Goal: Complete application form: Complete application form

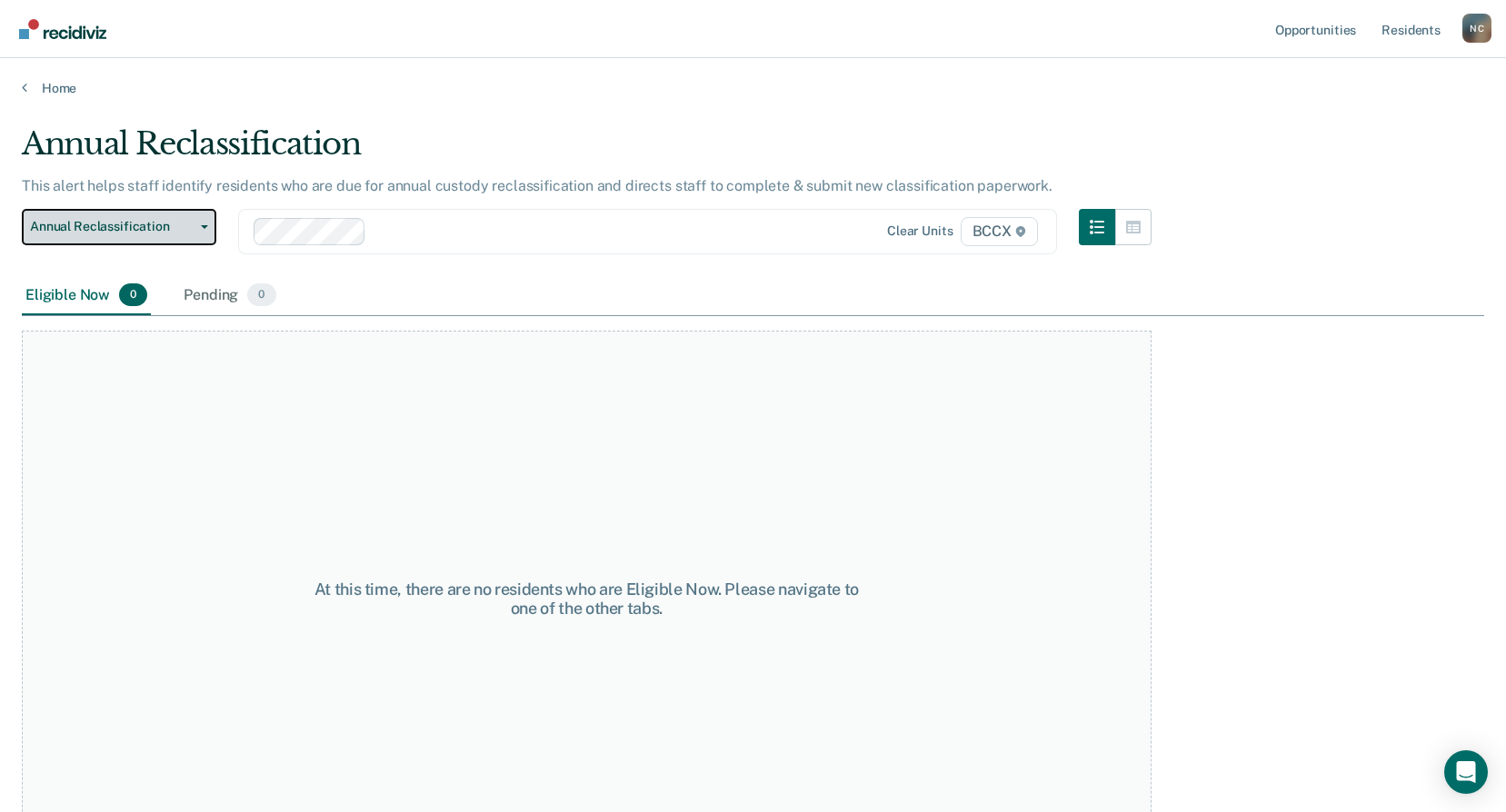
click at [158, 236] on button "Annual Reclassification" at bounding box center [119, 227] width 195 height 36
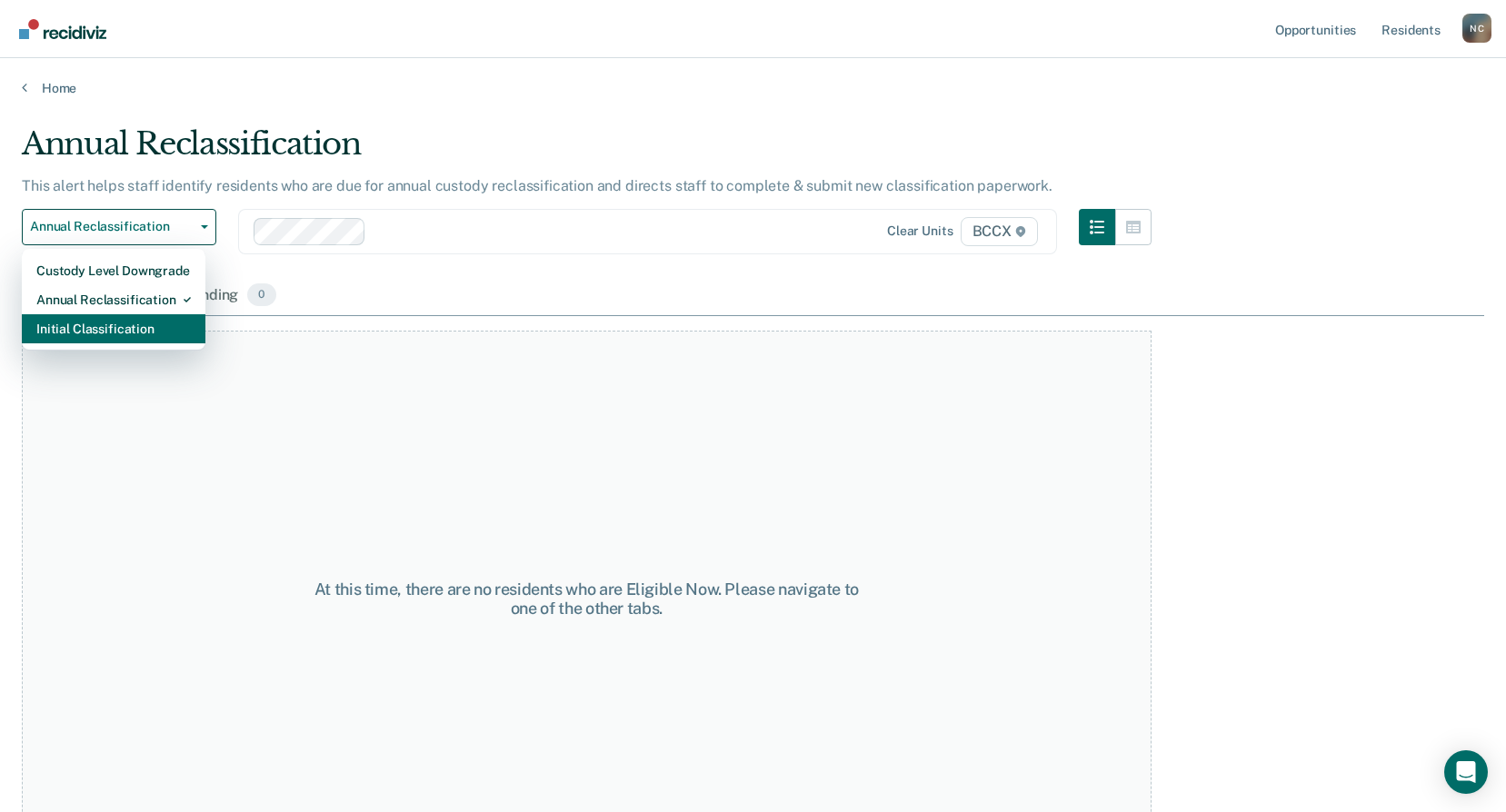
click at [166, 328] on div "Initial Classification" at bounding box center [113, 329] width 154 height 29
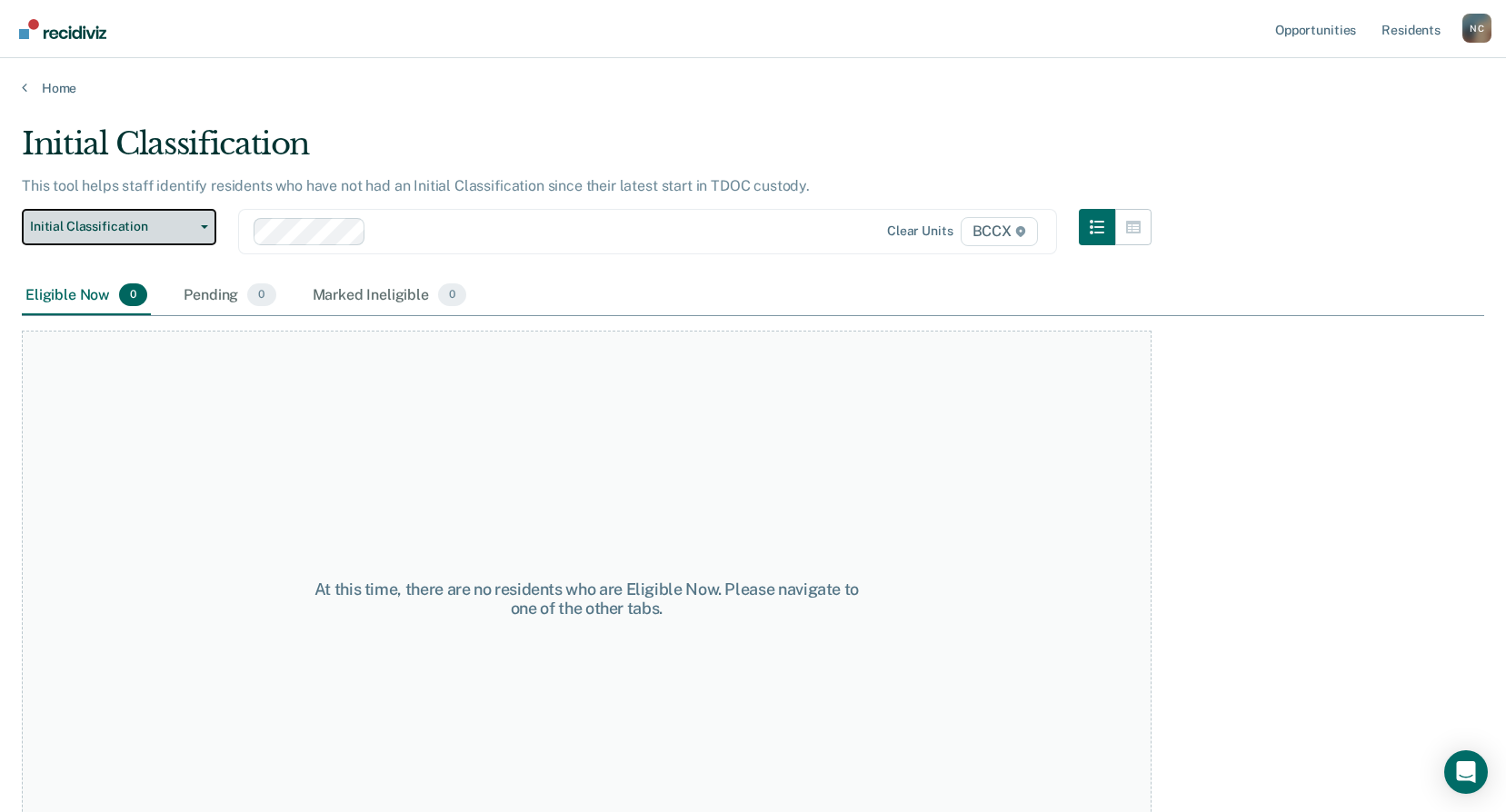
click at [121, 225] on span "Initial Classification" at bounding box center [112, 227] width 164 height 16
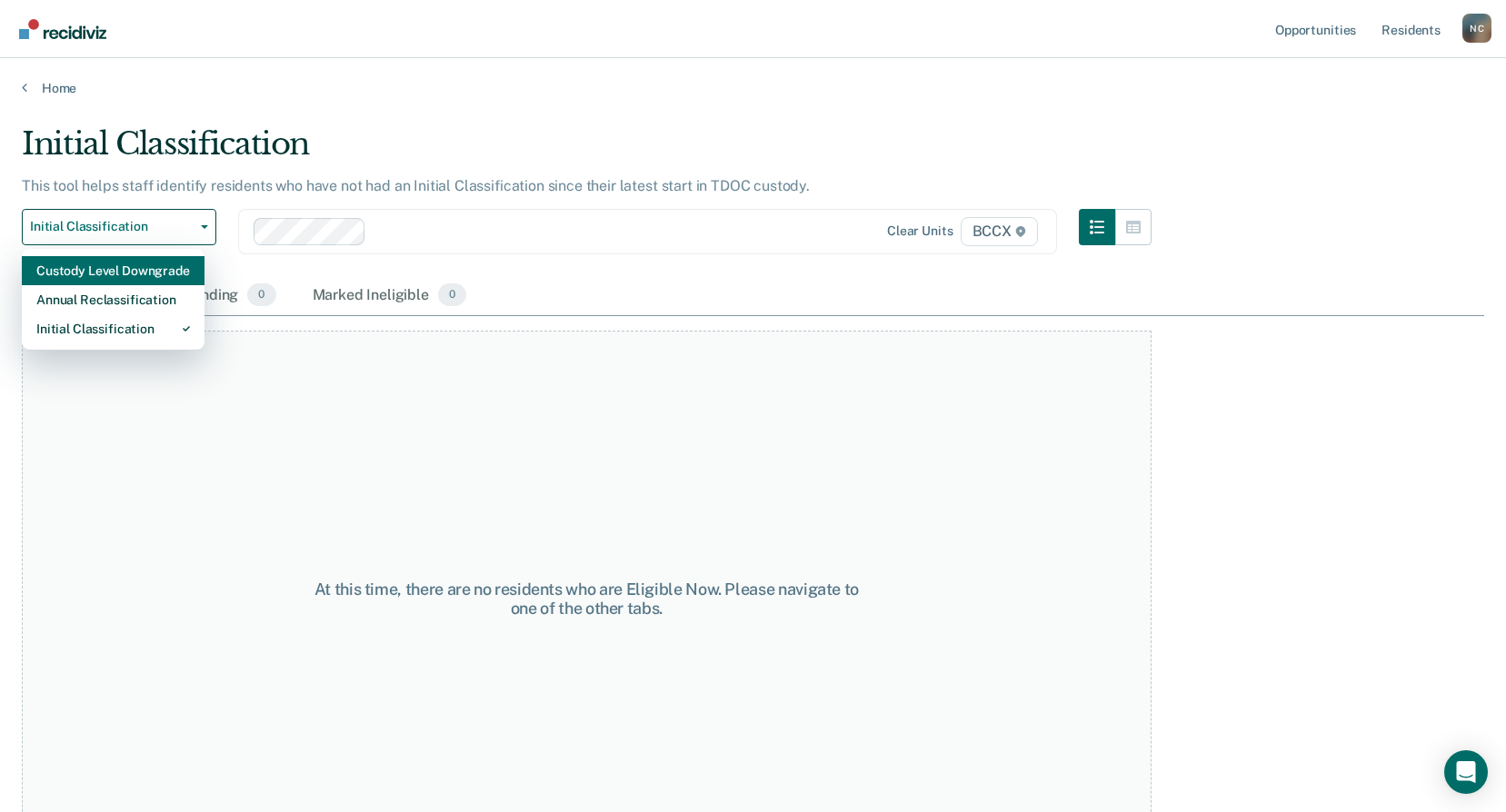
click at [139, 277] on div "Custody Level Downgrade" at bounding box center [113, 271] width 153 height 29
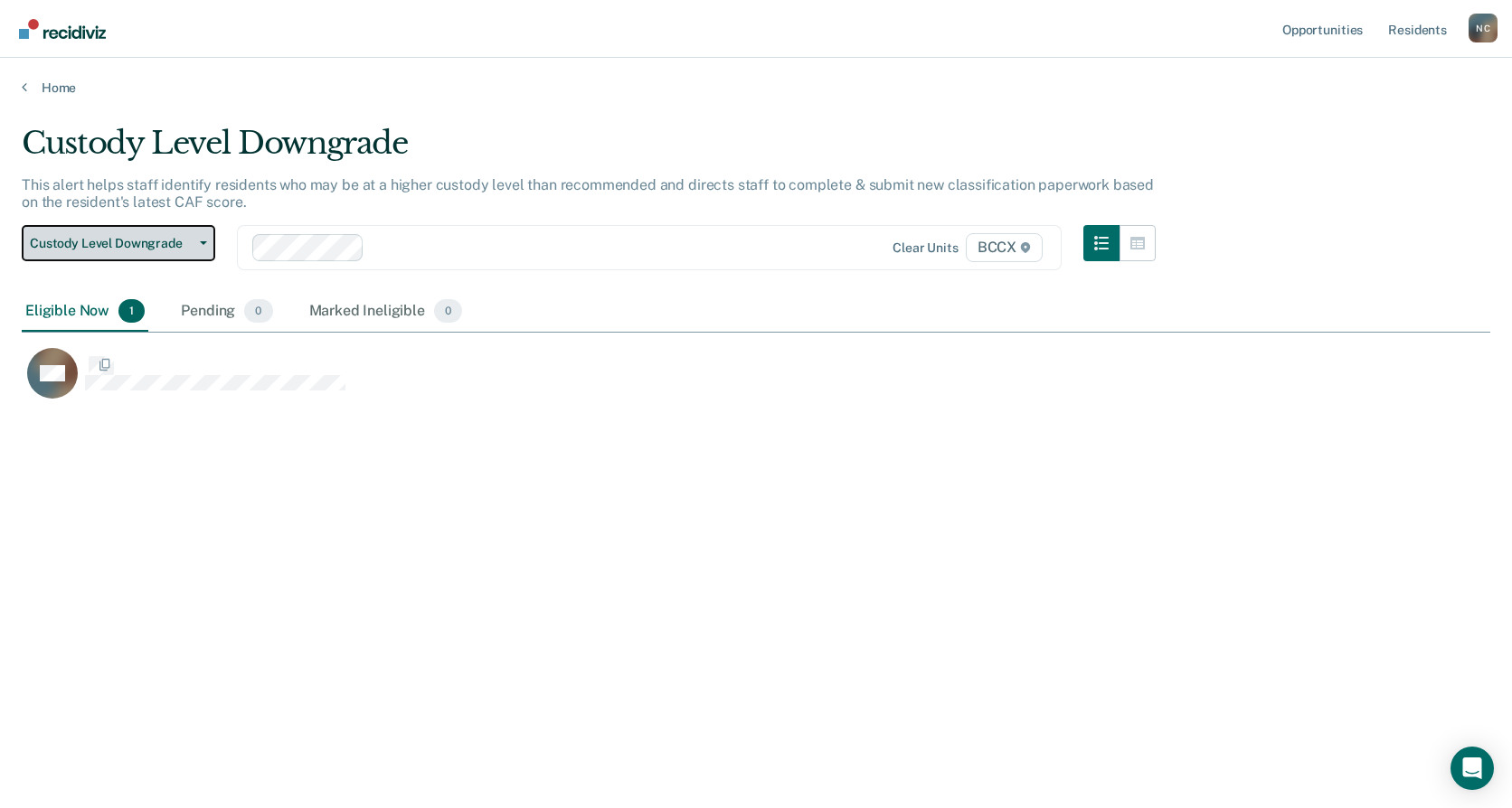
scroll to position [534, 1455]
click at [220, 313] on div "Pending 0" at bounding box center [226, 312] width 99 height 40
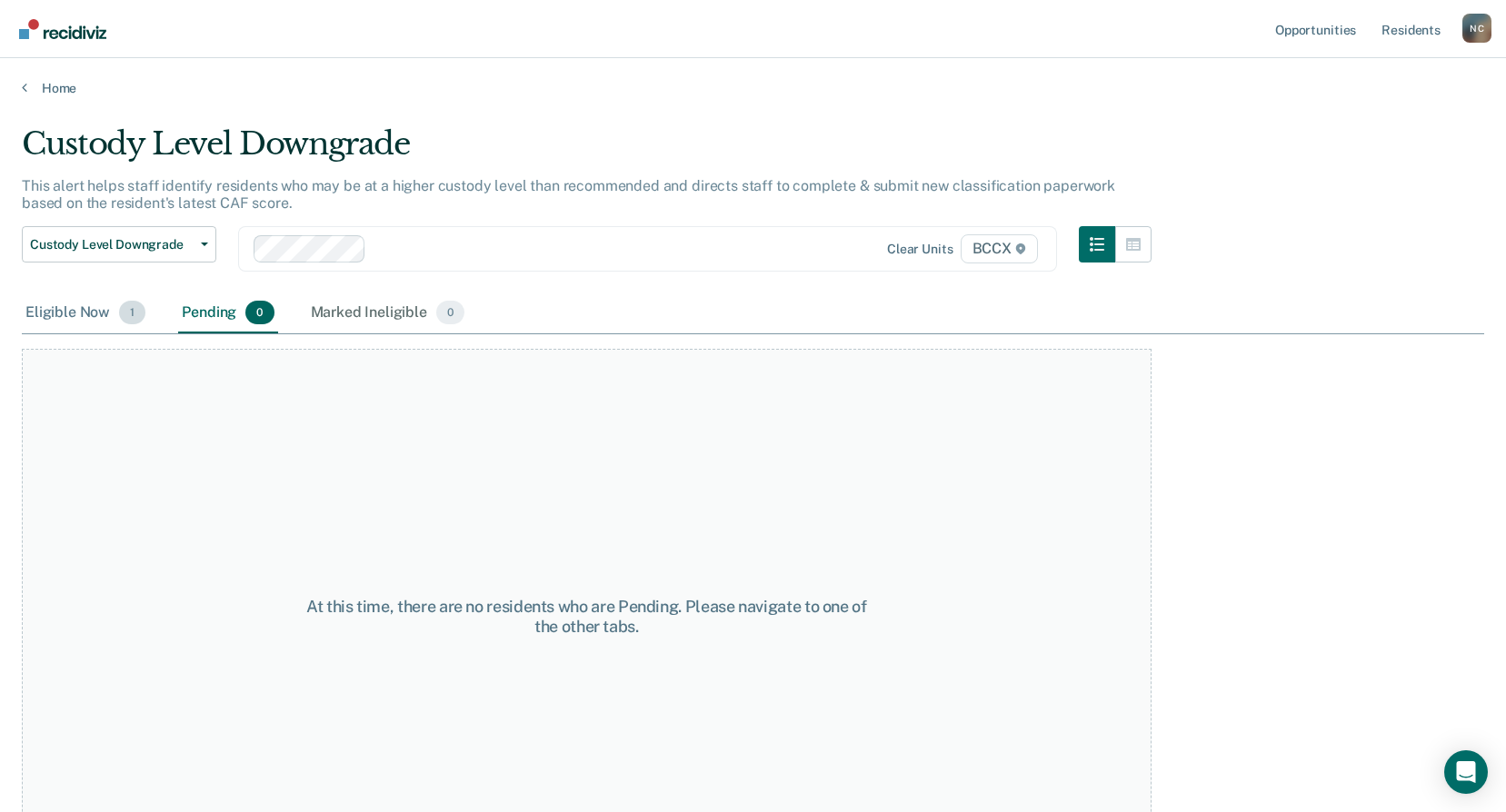
click at [67, 316] on div "Eligible Now 1" at bounding box center [85, 313] width 128 height 40
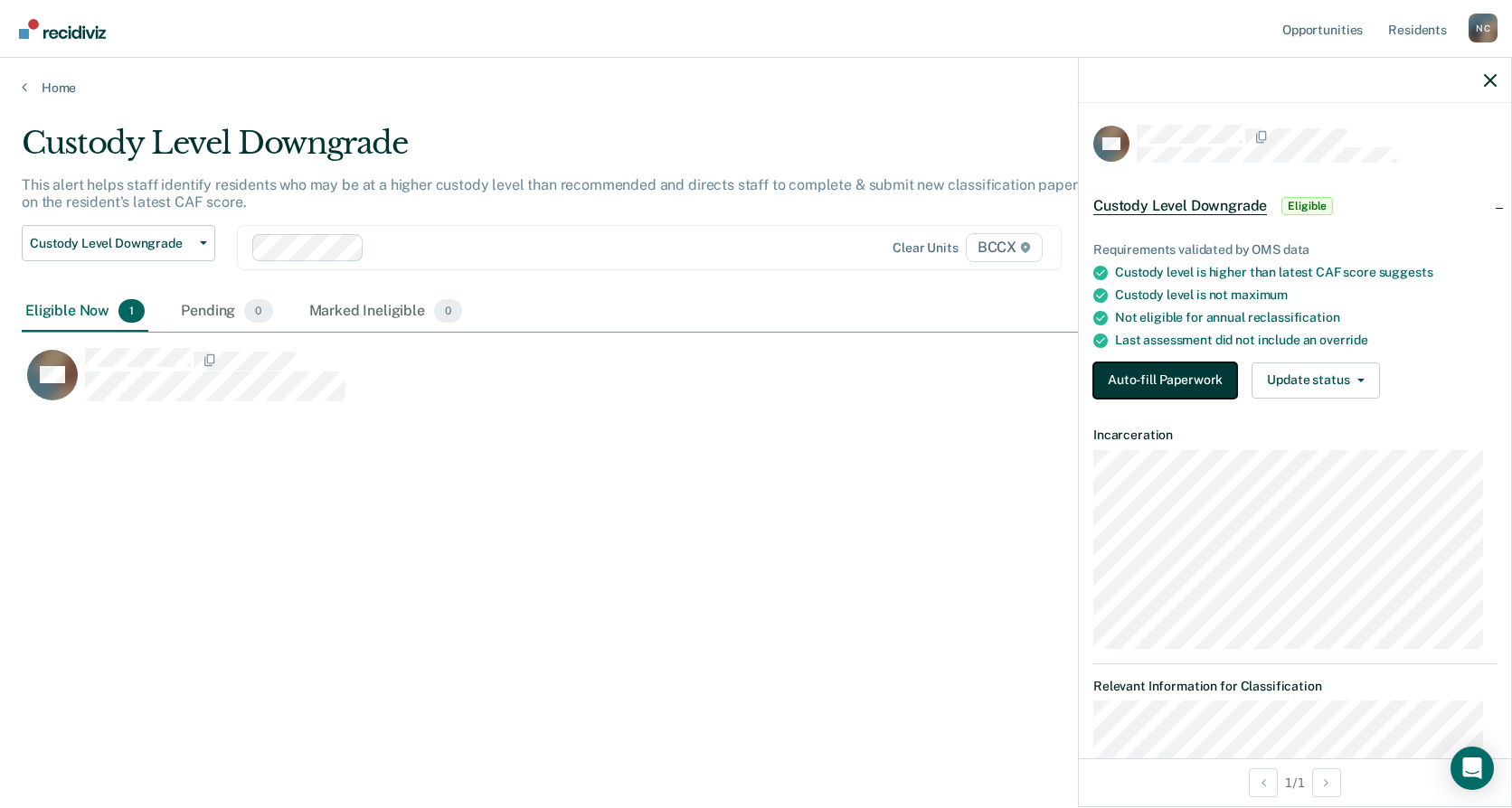
click at [1149, 367] on button "Auto-fill Paperwork" at bounding box center [1165, 380] width 144 height 36
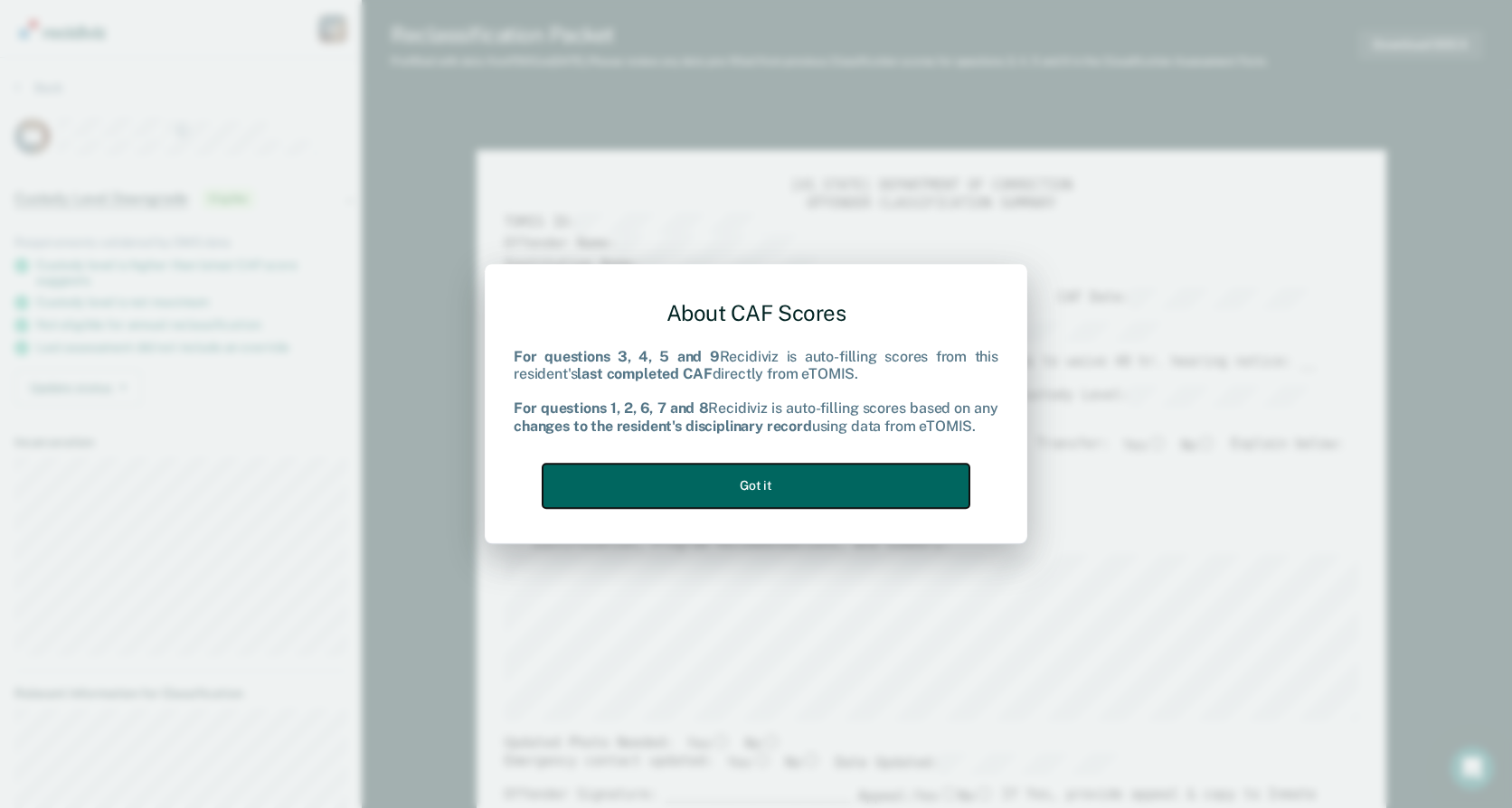
click at [759, 489] on button "Got it" at bounding box center [756, 486] width 427 height 44
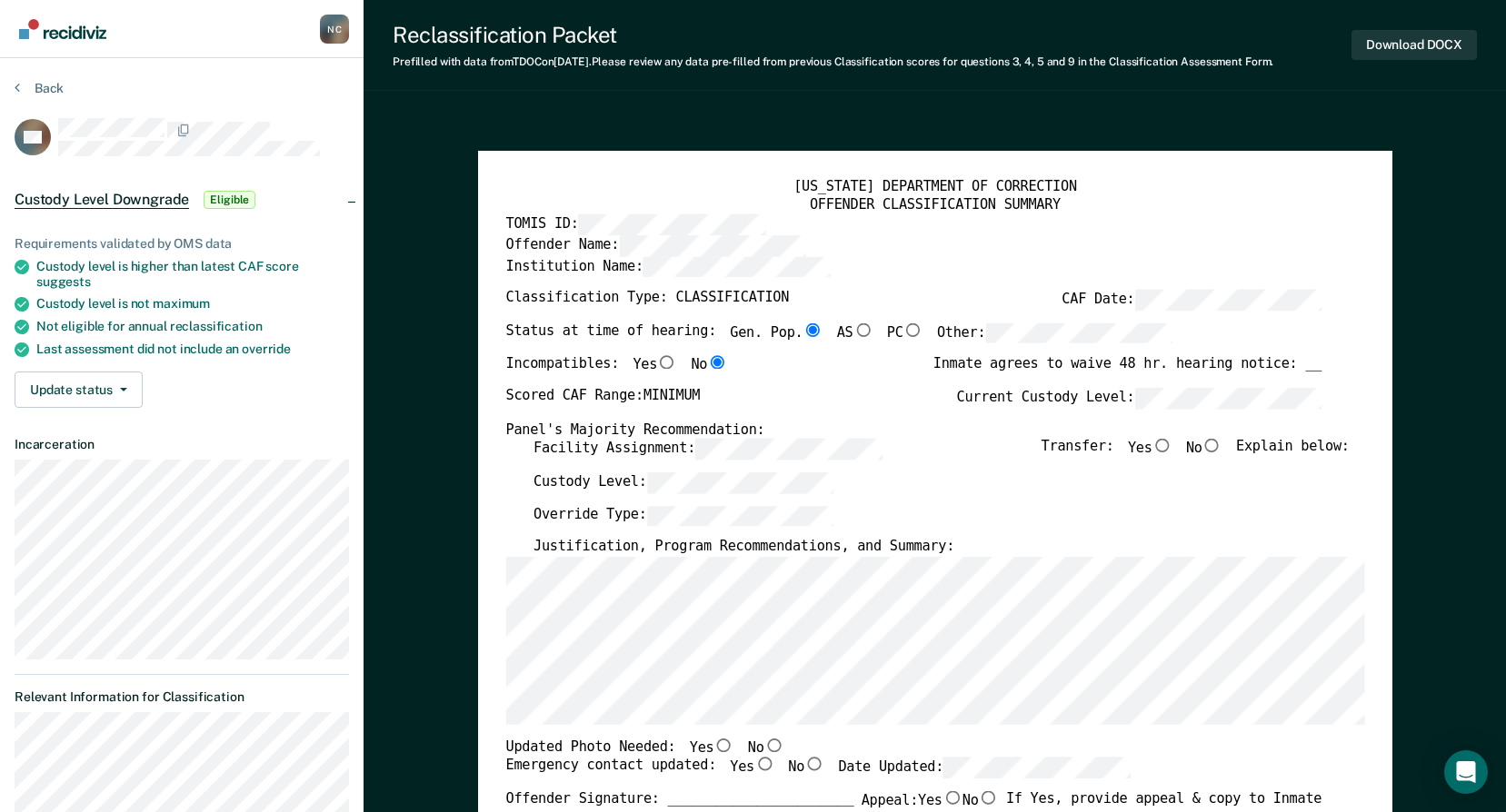
click at [1217, 447] on input "No" at bounding box center [1211, 446] width 20 height 14
type textarea "x"
radio input "true"
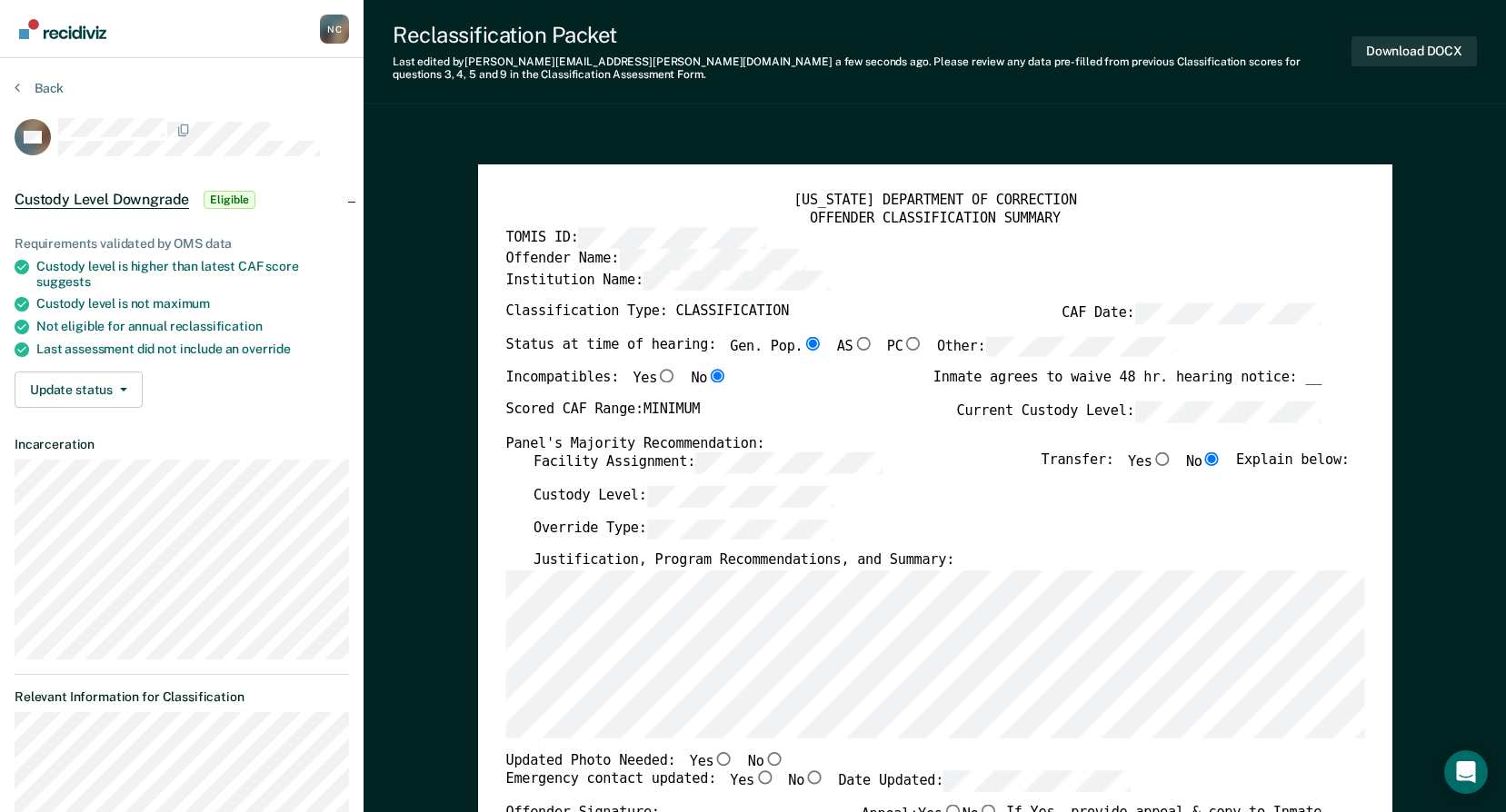
scroll to position [273, 0]
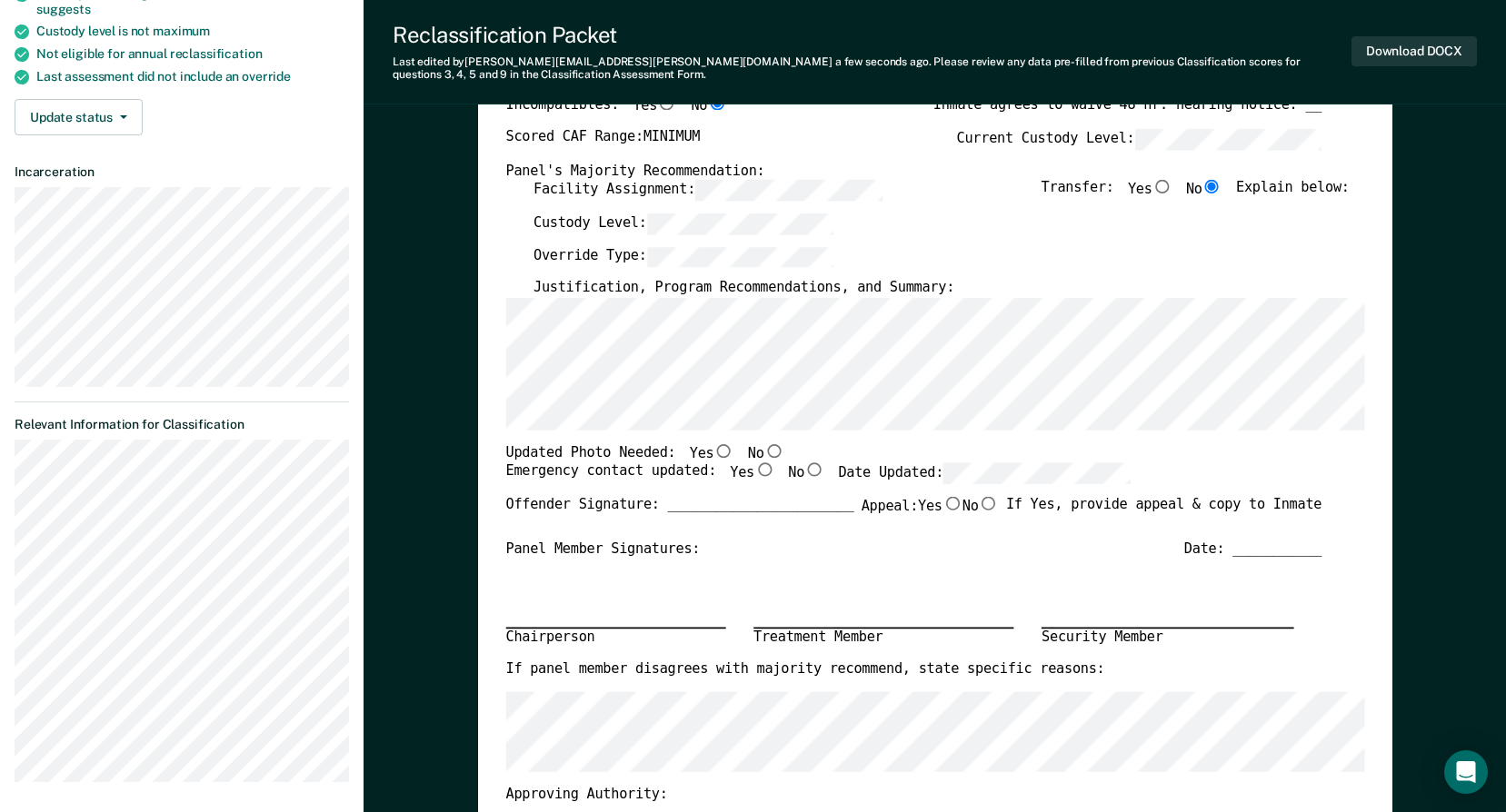
click at [763, 449] on input "No" at bounding box center [773, 451] width 20 height 14
type textarea "x"
radio input "true"
click at [754, 473] on input "Yes" at bounding box center [764, 470] width 20 height 14
type textarea "x"
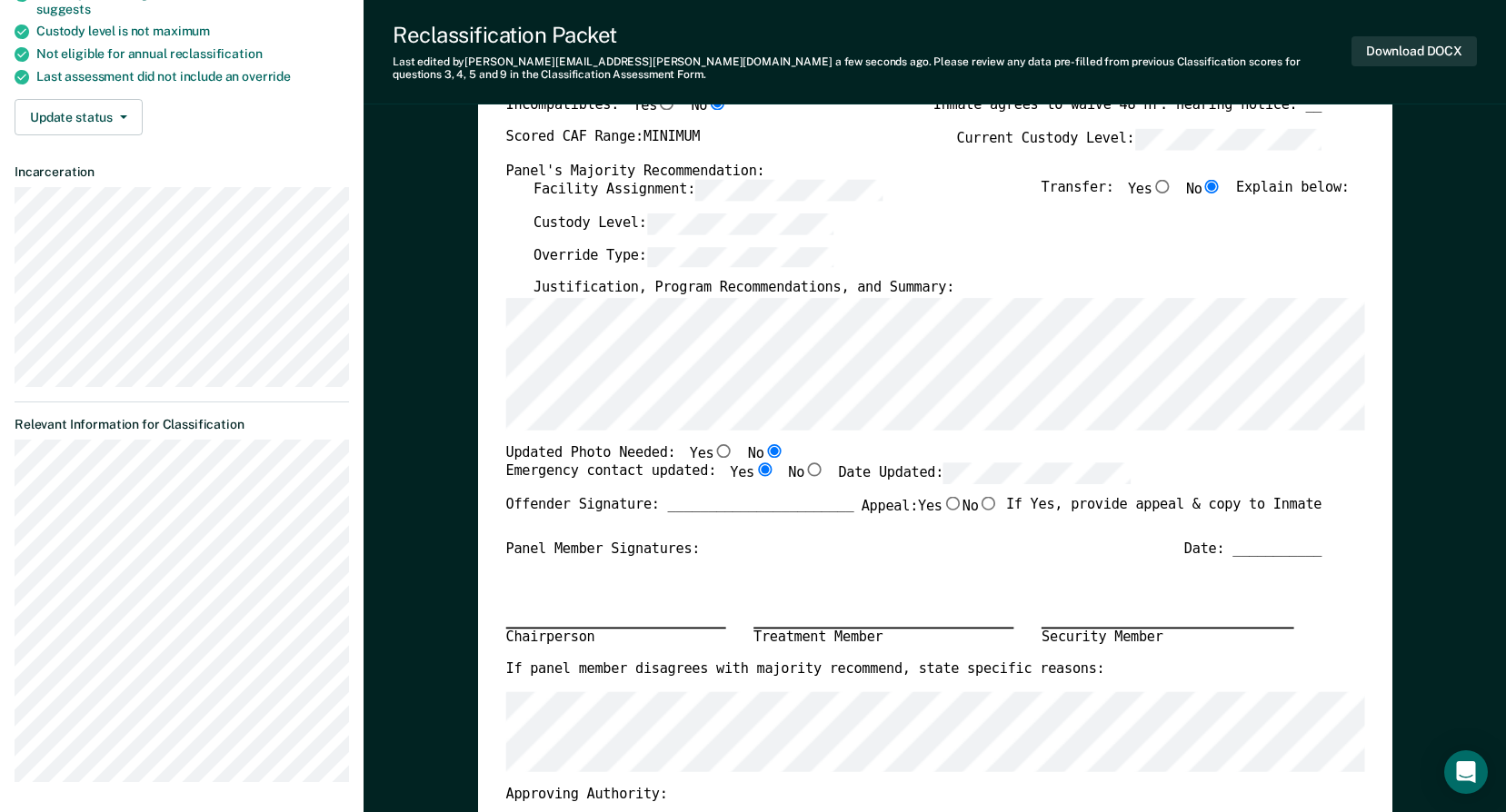
radio input "true"
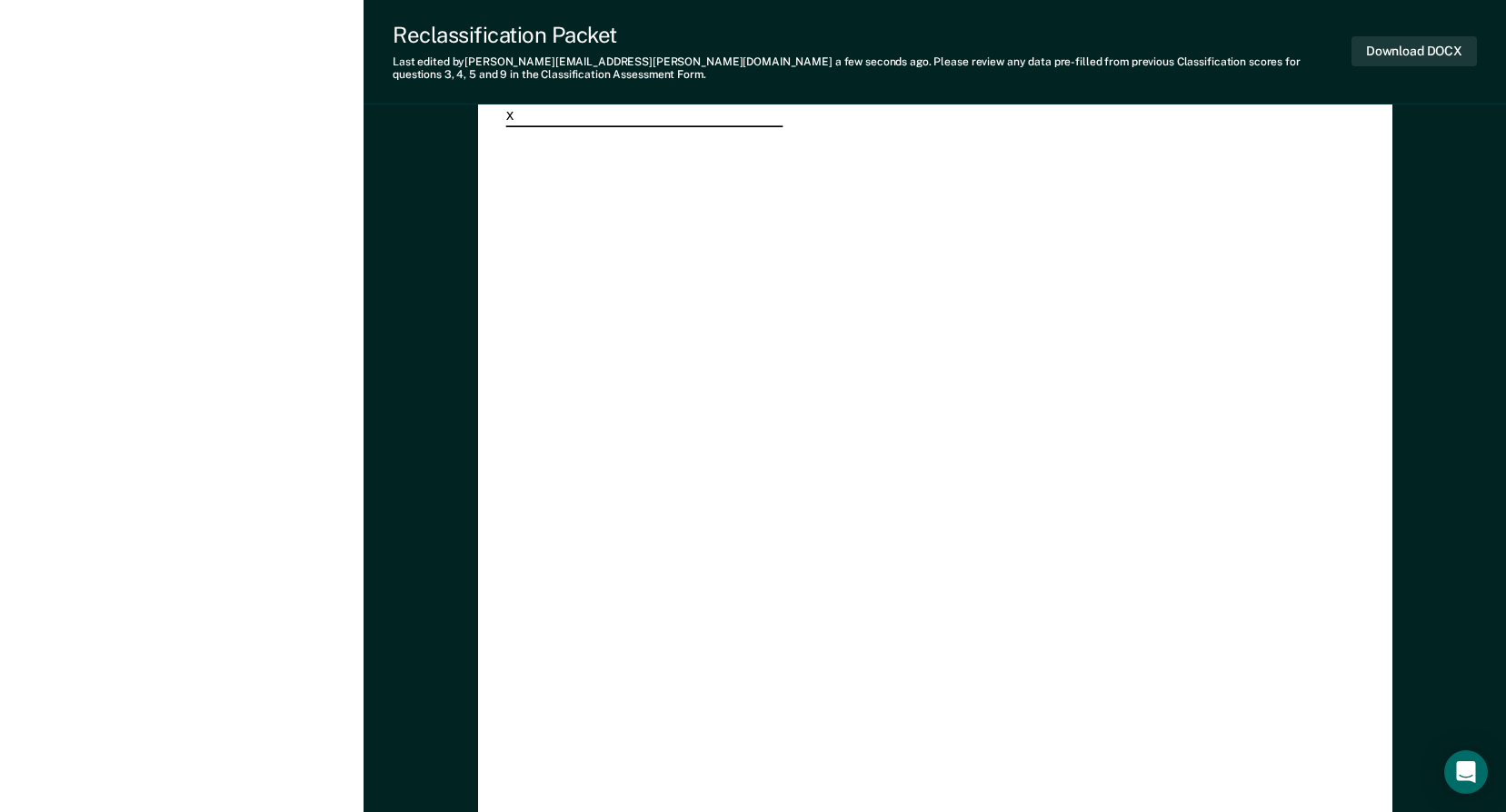
scroll to position [4270, 0]
click at [1417, 53] on button "Download DOCX" at bounding box center [1415, 51] width 126 height 30
type textarea "x"
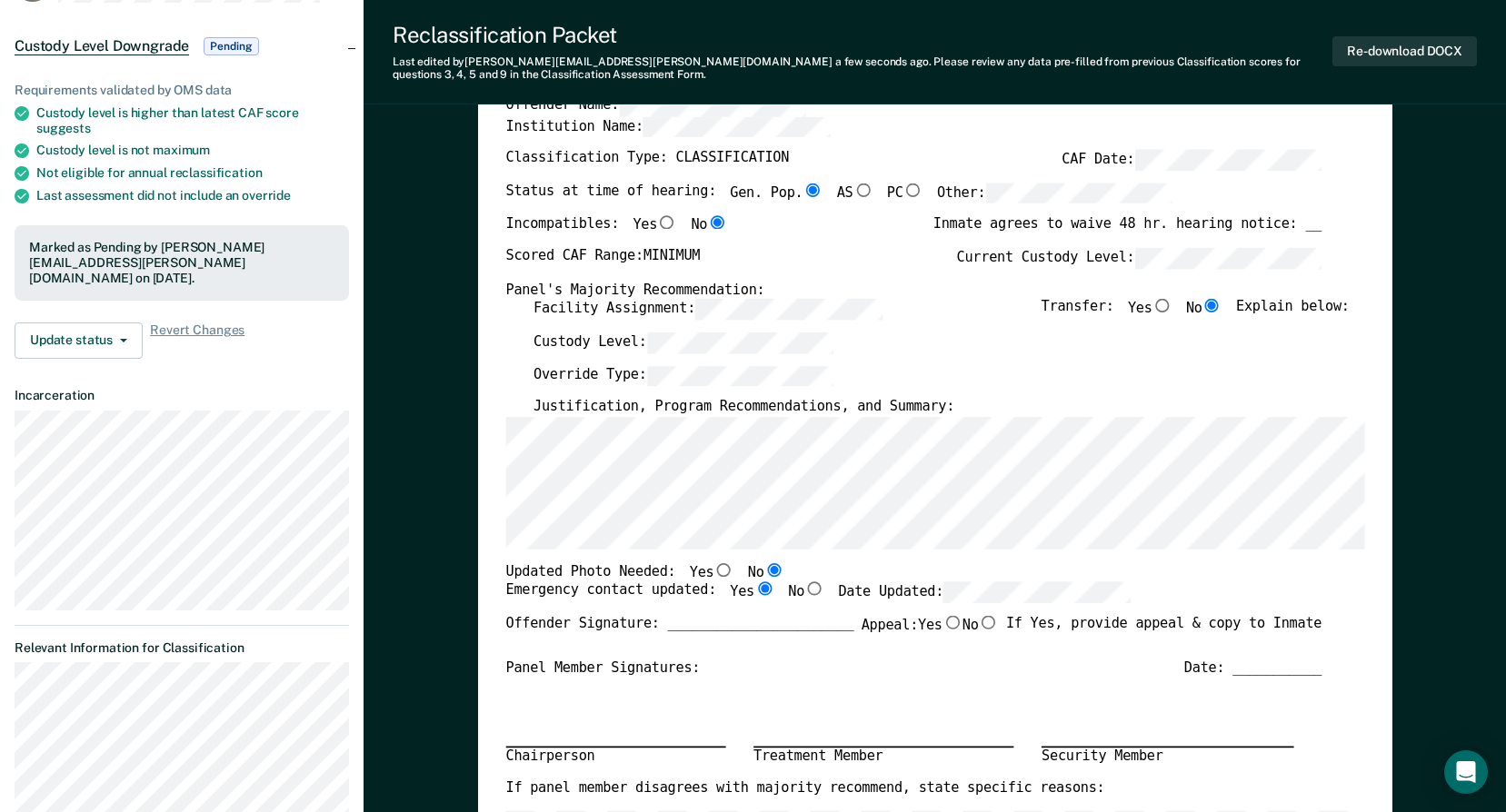
scroll to position [0, 0]
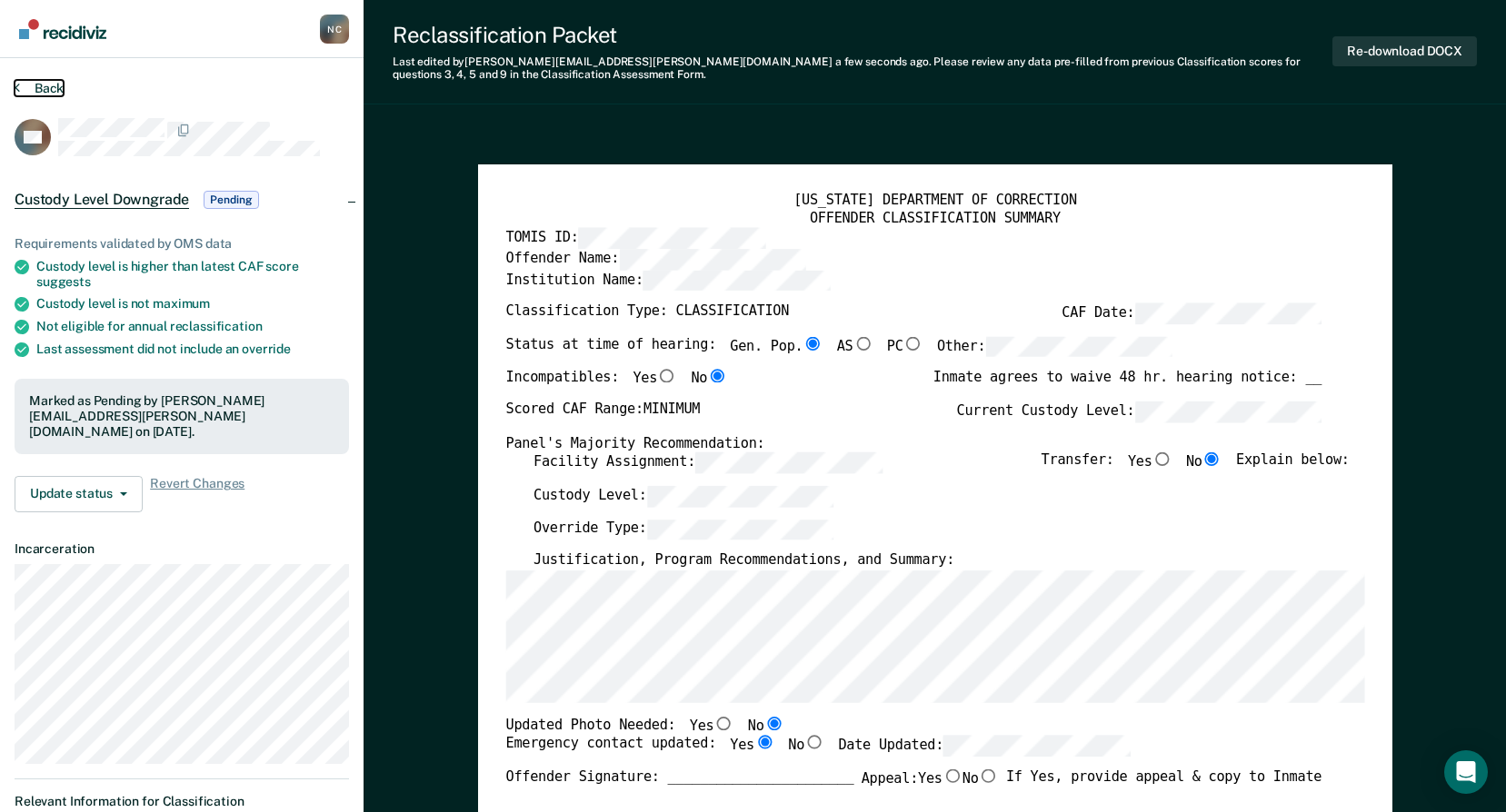
click at [39, 85] on button "Back" at bounding box center [39, 87] width 49 height 17
